Goal: Task Accomplishment & Management: Manage account settings

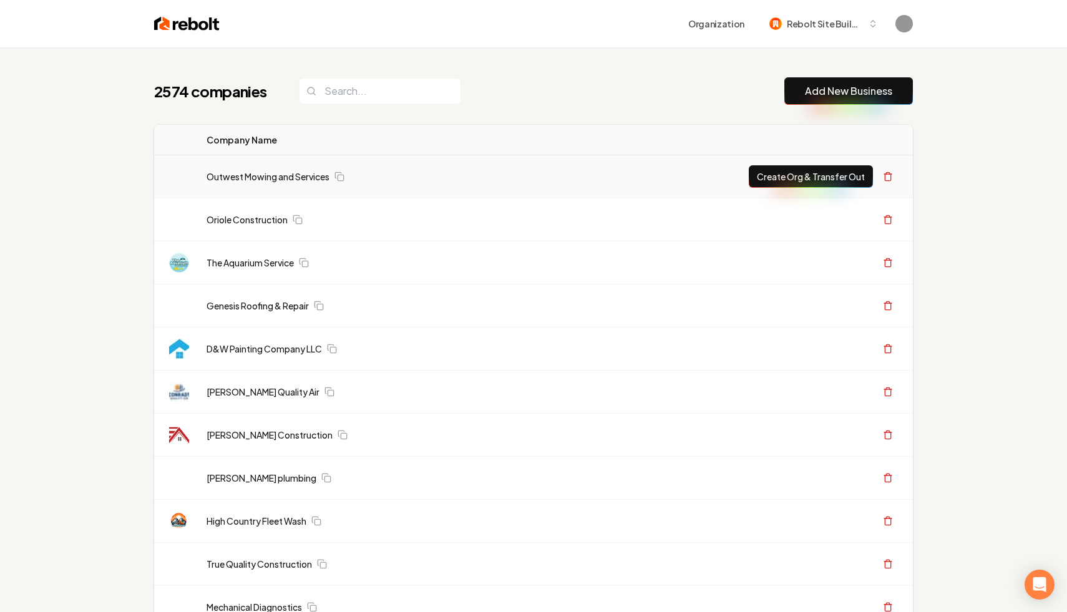
click at [273, 175] on link "Outwest Mowing and Services" at bounding box center [268, 176] width 123 height 12
click at [242, 173] on link "Outwest Mowing and Services" at bounding box center [268, 176] width 123 height 12
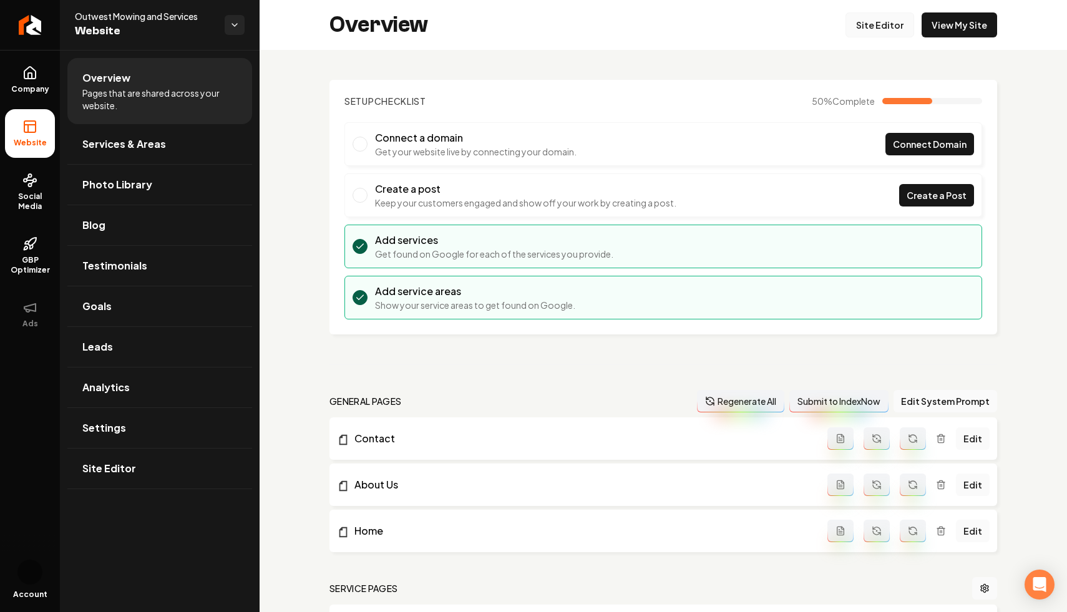
click at [883, 26] on link "Site Editor" at bounding box center [880, 24] width 69 height 25
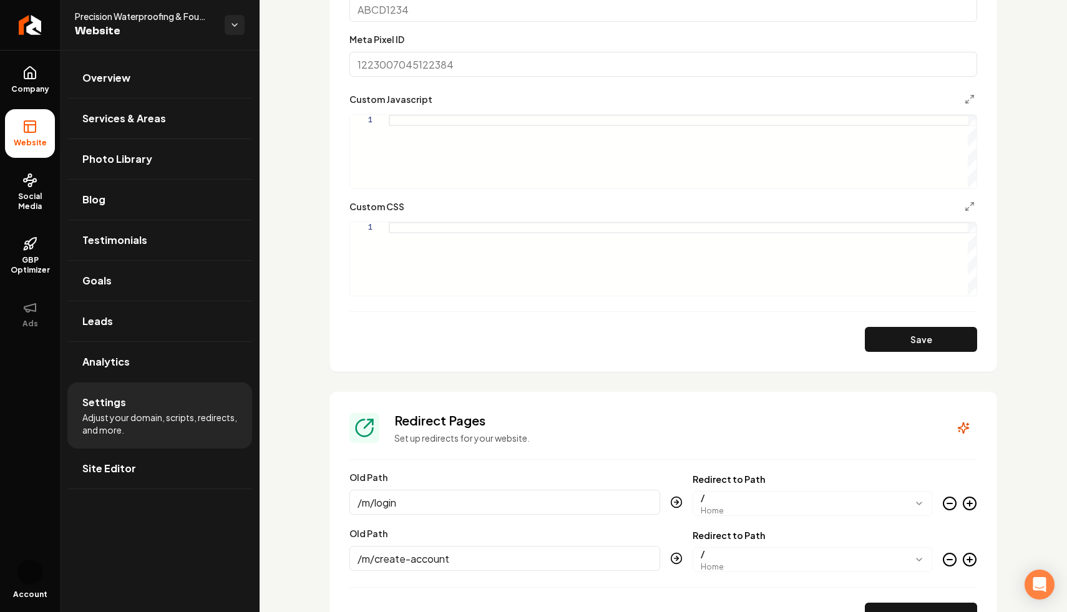
scroll to position [1010, 0]
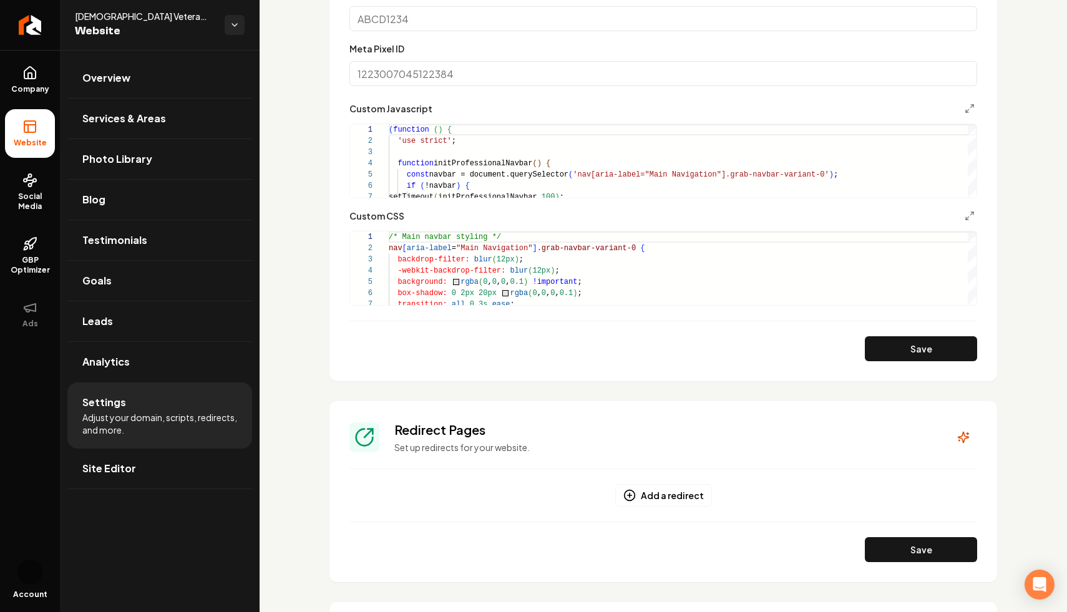
scroll to position [708, 0]
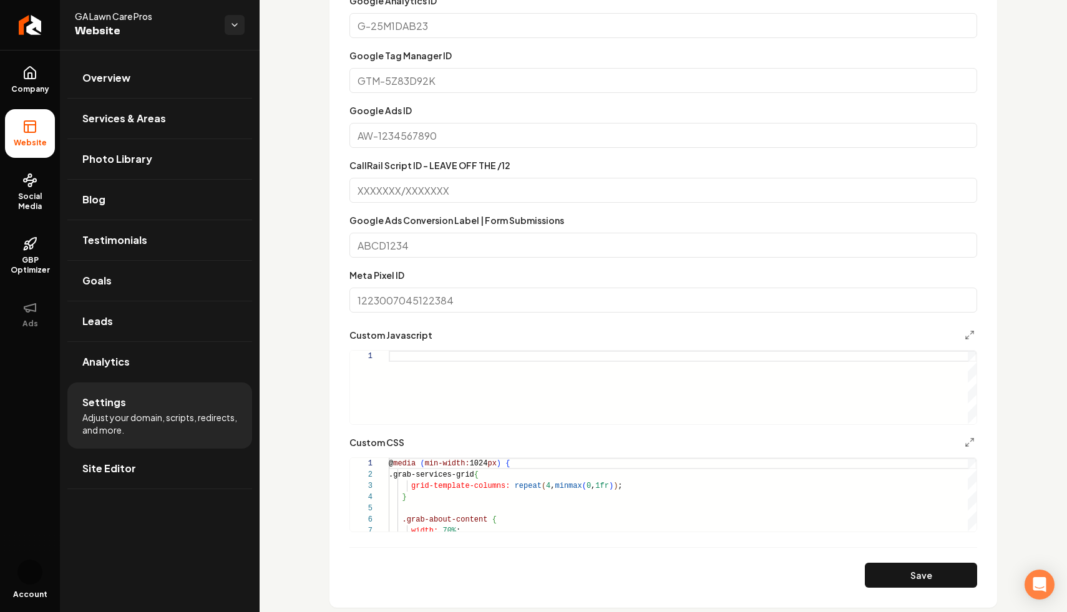
scroll to position [699, 0]
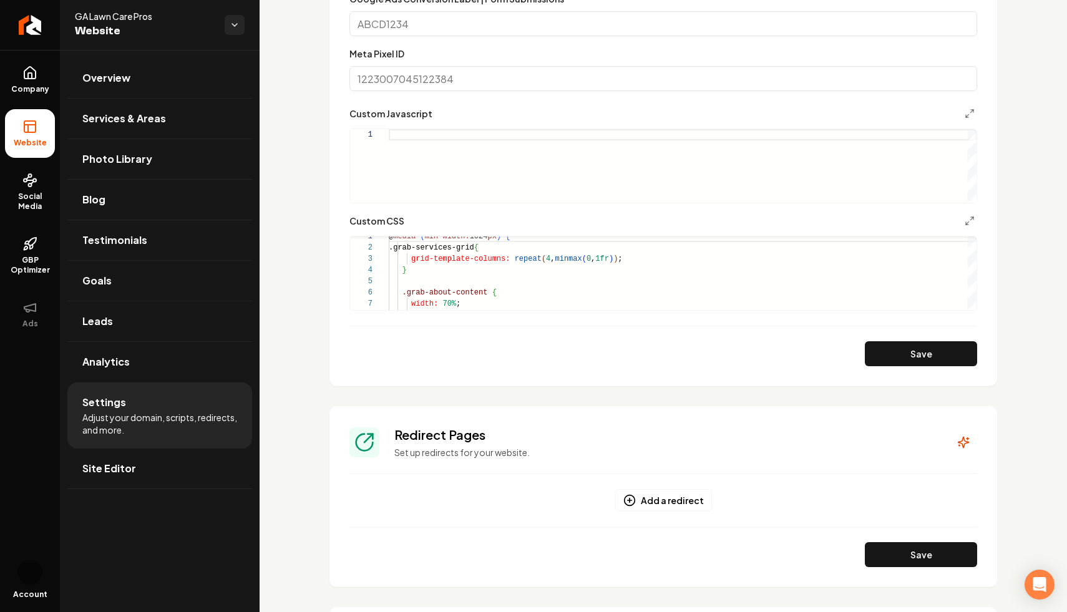
click at [287, 266] on div "Custom domain Connect and configure a custom domain. Your Domain [URL]. Save Co…" at bounding box center [664, 103] width 808 height 1505
